Goal: Task Accomplishment & Management: Complete application form

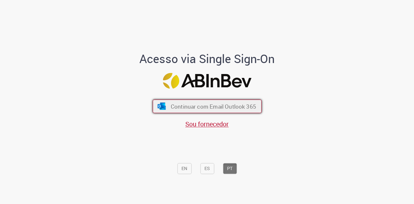
click at [248, 101] on button "Continuar com Email Outlook 365" at bounding box center [207, 107] width 109 height 14
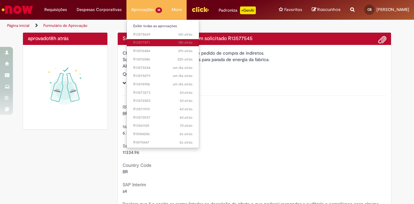
click at [137, 44] on span "18h atrás 18 horas atrás R13577871" at bounding box center [162, 42] width 59 height 5
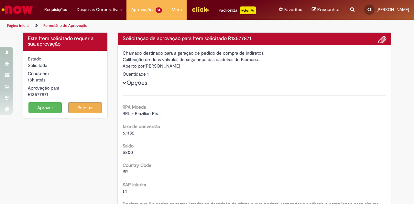
click at [41, 113] on button "Aprovar" at bounding box center [45, 107] width 34 height 11
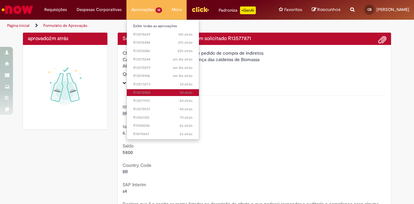
click at [139, 93] on span "3d atrás 3 dias atrás R13572803" at bounding box center [162, 92] width 59 height 5
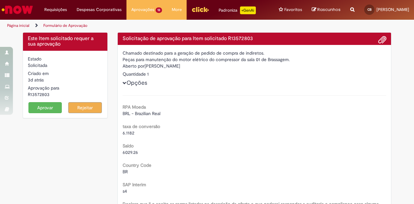
click at [43, 113] on button "Aprovar" at bounding box center [45, 107] width 34 height 11
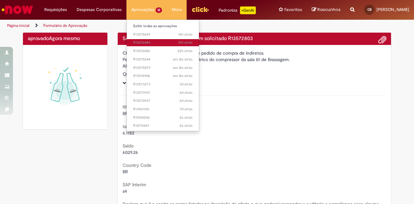
click at [143, 44] on span "21h atrás 21 horas atrás R13576484" at bounding box center [162, 42] width 59 height 5
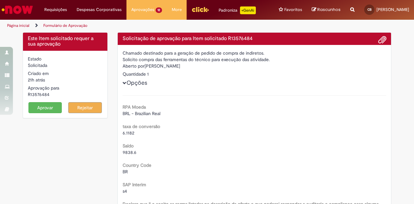
click at [40, 112] on button "Aprovar" at bounding box center [45, 107] width 34 height 11
